Goal: Task Accomplishment & Management: Manage account settings

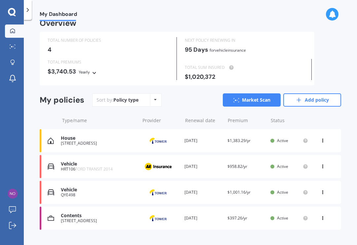
click at [13, 8] on icon at bounding box center [12, 12] width 8 height 9
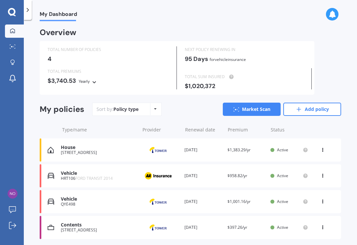
click at [29, 10] on icon at bounding box center [27, 10] width 7 height 7
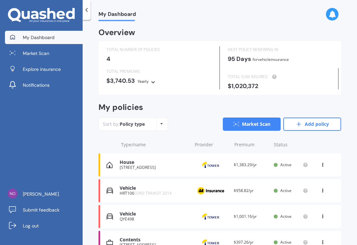
click at [312, 121] on link "Add policy" at bounding box center [312, 123] width 58 height 13
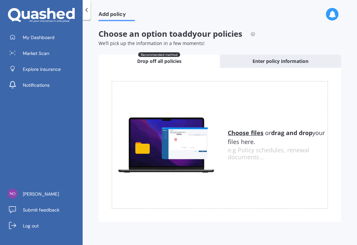
click at [88, 5] on div at bounding box center [87, 10] width 8 height 20
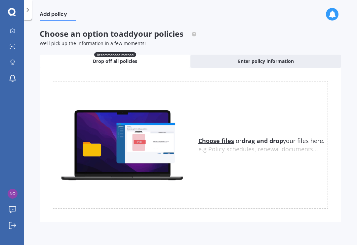
click at [13, 30] on icon at bounding box center [12, 30] width 5 height 5
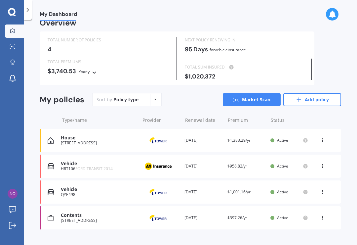
scroll to position [9, 0]
click at [31, 135] on div "My Dashboard Overview TOTAL NUMBER OF POLICIES 4 NEXT POLICY RENEWING [DATE] fo…" at bounding box center [190, 133] width 333 height 225
click at [136, 100] on div "Policy type" at bounding box center [125, 100] width 25 height 7
click at [154, 98] on icon at bounding box center [155, 100] width 3 height 4
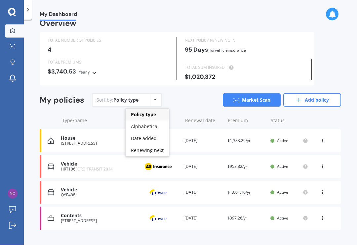
scroll to position [0, 0]
click at [332, 14] on icon at bounding box center [332, 14] width 7 height 7
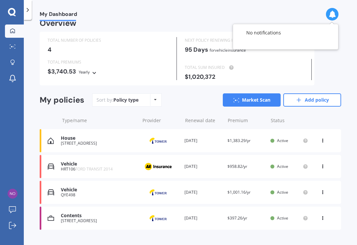
click at [10, 14] on icon at bounding box center [12, 12] width 8 height 8
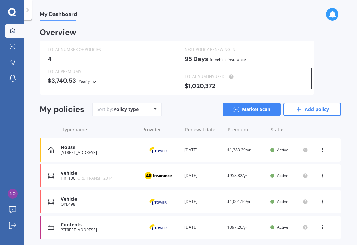
click at [13, 198] on img at bounding box center [13, 194] width 10 height 10
